Goal: Task Accomplishment & Management: Use online tool/utility

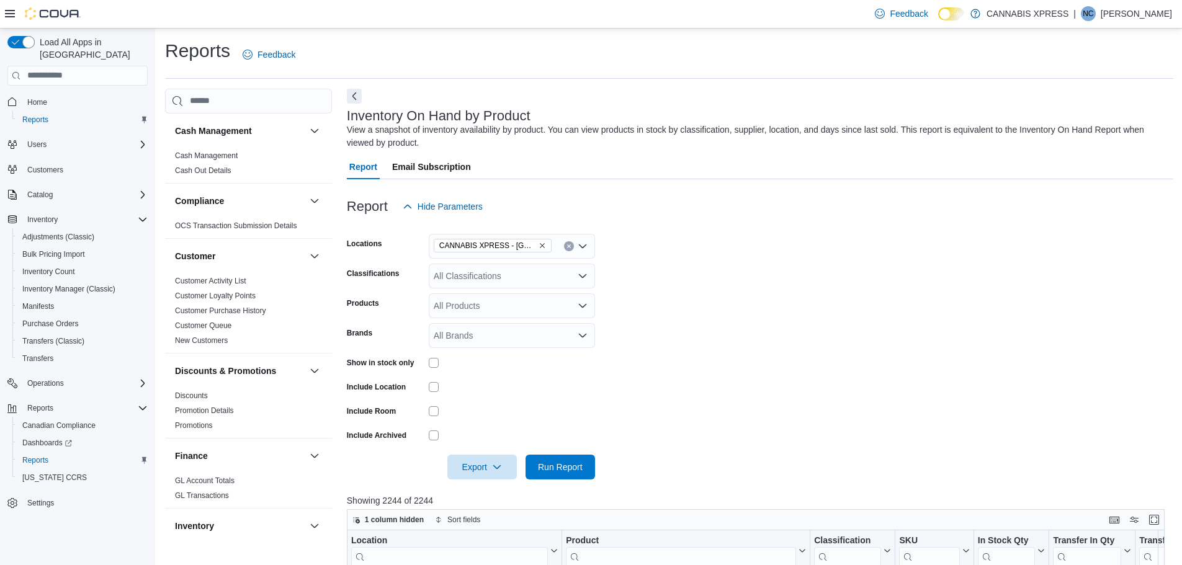
click at [541, 251] on span "CANNABIS XPRESS - [GEOGRAPHIC_DATA] ([GEOGRAPHIC_DATA])" at bounding box center [492, 246] width 107 height 12
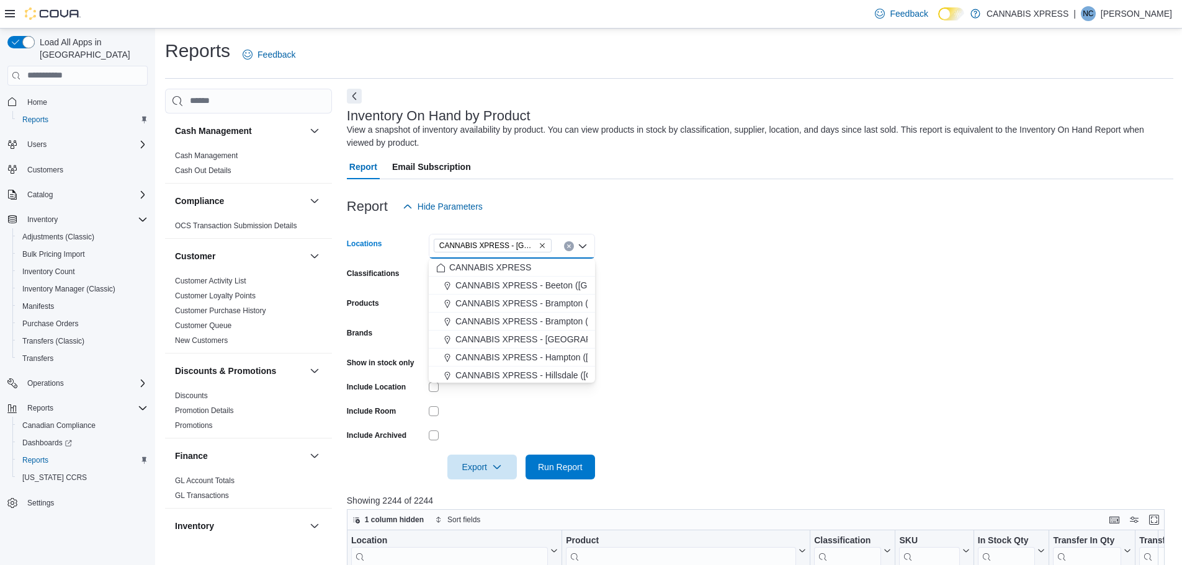
click at [541, 248] on icon "Remove CANNABIS XPRESS - Ridgetown (Main Street) from selection in this group" at bounding box center [542, 245] width 7 height 7
click at [552, 323] on span "CANNABIS XPRESS - Hampton ([GEOGRAPHIC_DATA])" at bounding box center [573, 319] width 223 height 12
click at [864, 334] on form "Locations CANNABIS XPRESS - [GEOGRAPHIC_DATA] ([GEOGRAPHIC_DATA]) Combo box. Se…" at bounding box center [760, 349] width 826 height 261
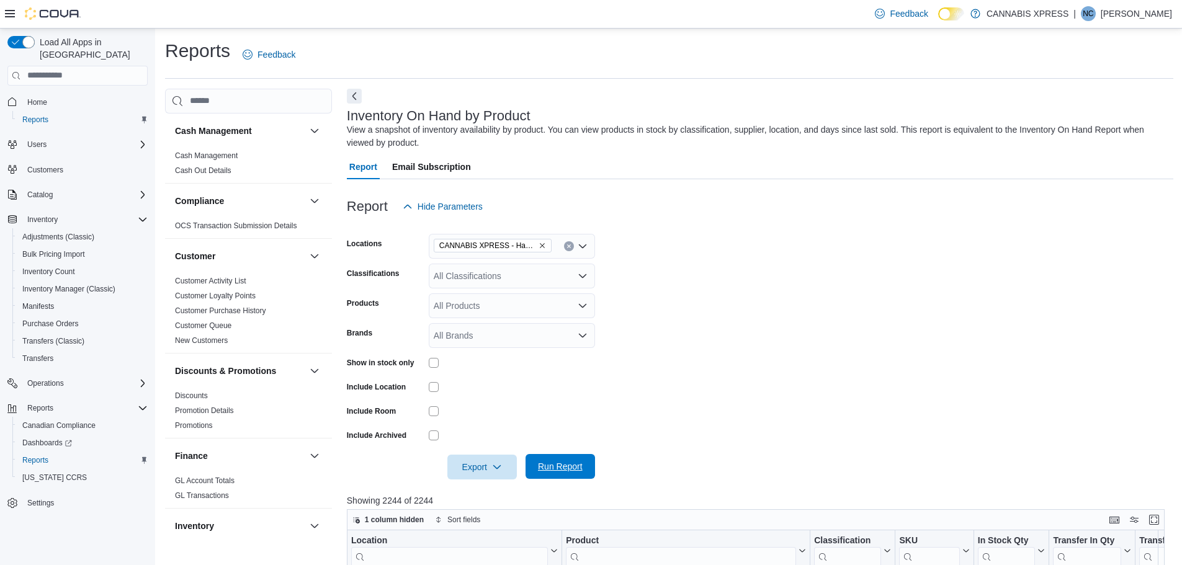
click at [574, 469] on span "Run Report" at bounding box center [560, 466] width 45 height 12
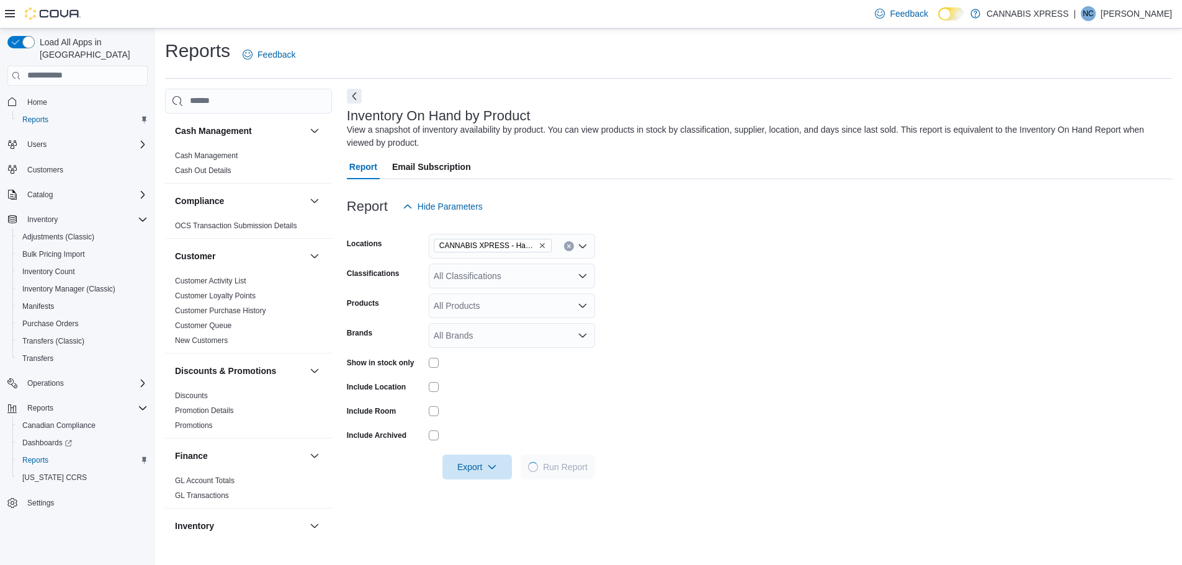
drag, startPoint x: 771, startPoint y: 263, endPoint x: 767, endPoint y: 272, distance: 10.0
click at [769, 268] on form "Locations CANNABIS XPRESS - Hampton (Main Street) Classifications All Classific…" at bounding box center [759, 349] width 825 height 261
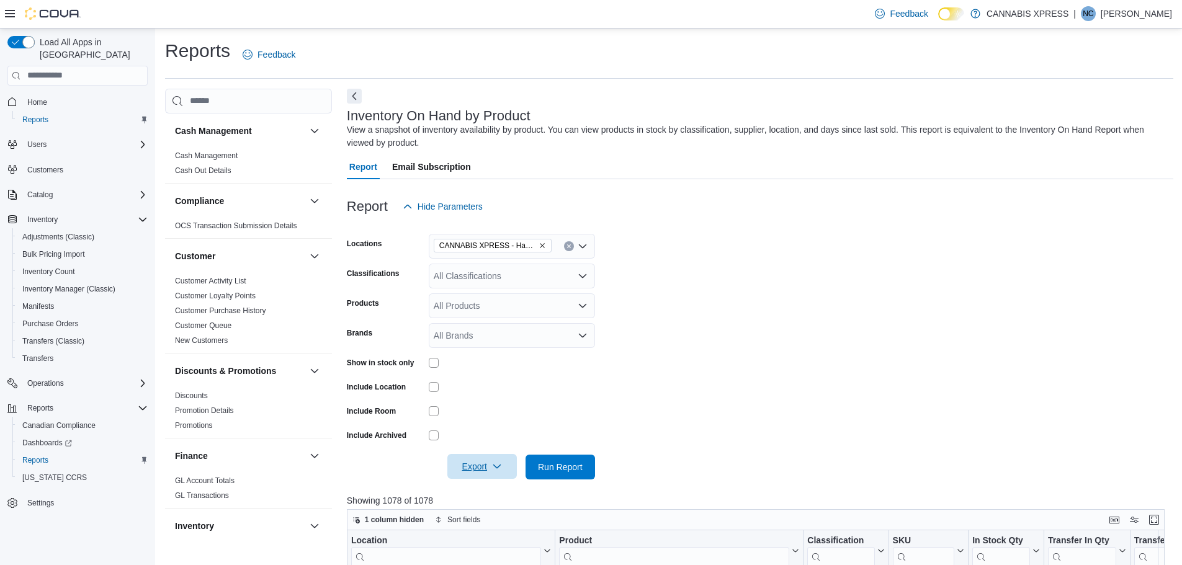
click at [498, 459] on span "Export" at bounding box center [482, 466] width 55 height 25
click at [499, 401] on button "Export to Excel" at bounding box center [484, 392] width 71 height 25
click at [730, 305] on form "Locations CANNABIS XPRESS - Hampton (Main Street) Classifications All Classific…" at bounding box center [760, 349] width 826 height 261
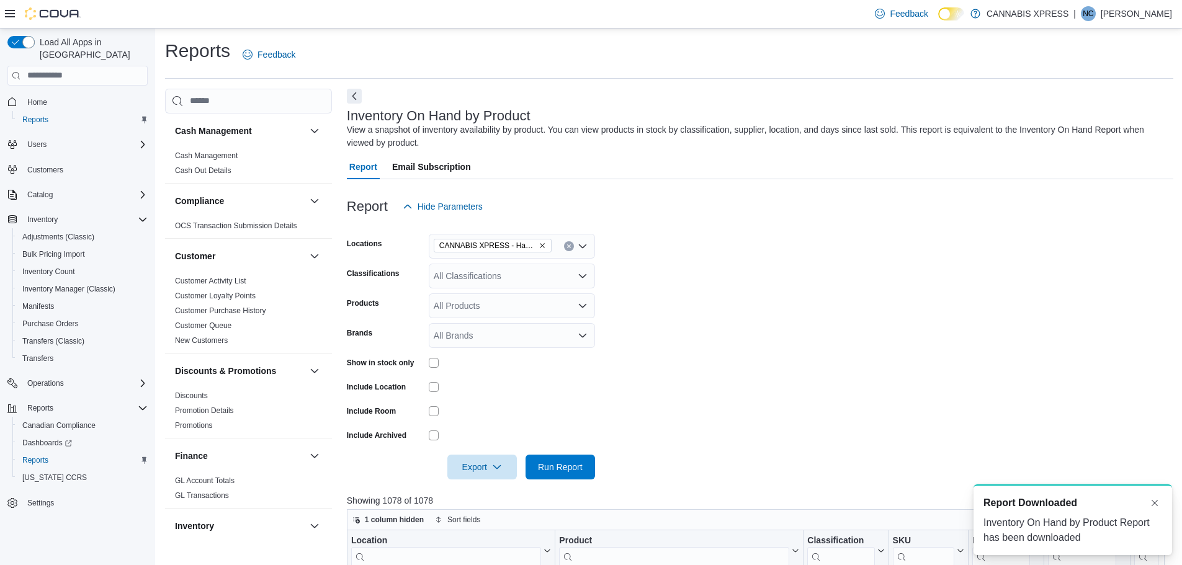
click at [797, 272] on form "Locations CANNABIS XPRESS - Hampton (Main Street) Classifications All Classific…" at bounding box center [760, 349] width 826 height 261
